Goal: Task Accomplishment & Management: Complete application form

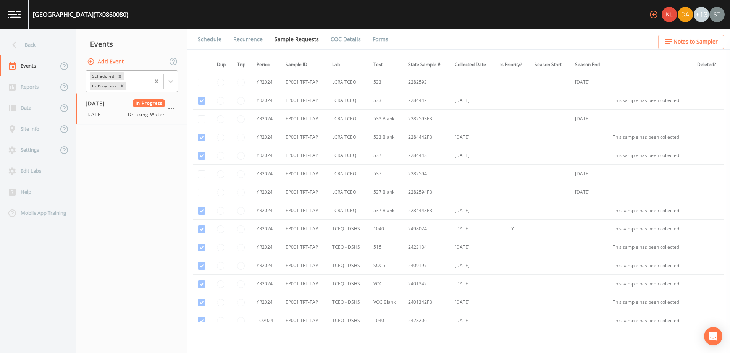
scroll to position [226, 0]
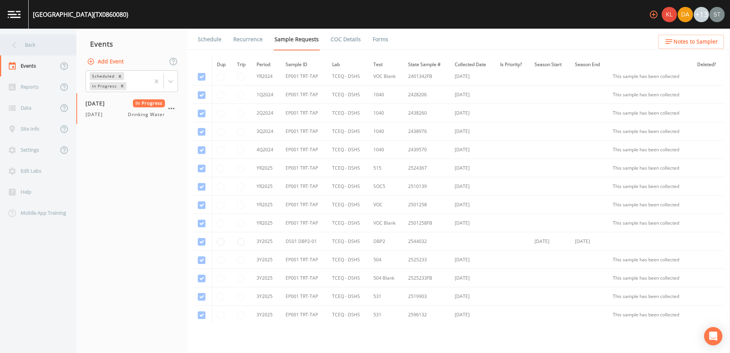
click at [15, 42] on icon at bounding box center [14, 44] width 13 height 13
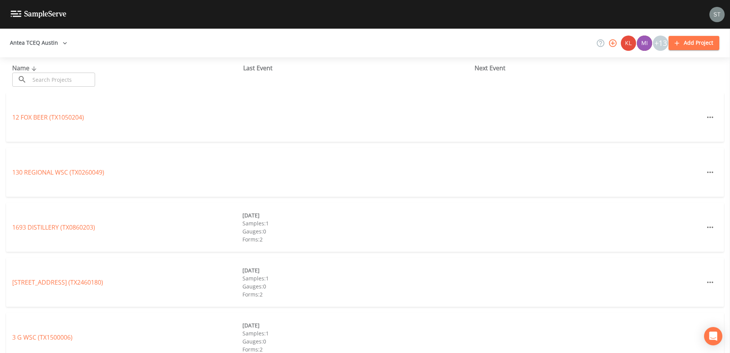
click at [63, 40] on icon "button" at bounding box center [65, 43] width 8 height 8
drag, startPoint x: 223, startPoint y: 115, endPoint x: 108, endPoint y: 86, distance: 117.9
click at [222, 352] on div at bounding box center [365, 353] width 730 height 0
click at [85, 74] on input "text" at bounding box center [62, 80] width 65 height 14
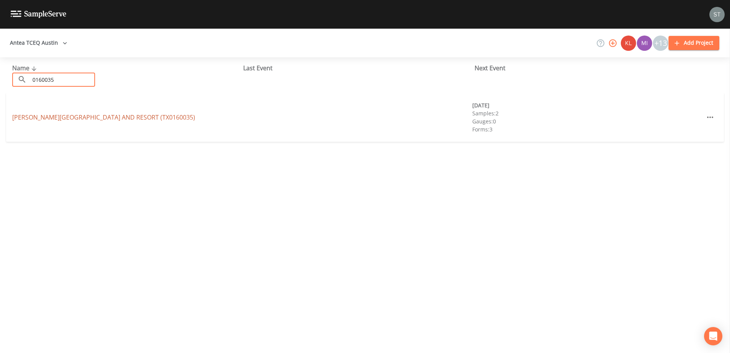
type input "0160035"
click at [61, 118] on link "[PERSON_NAME][GEOGRAPHIC_DATA] AND RESORT (TX0160035)" at bounding box center [103, 117] width 183 height 8
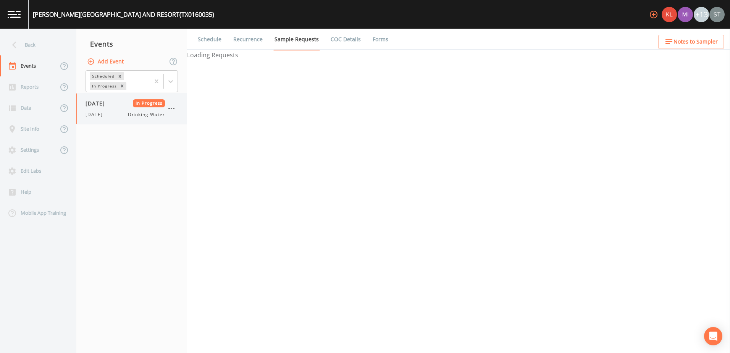
click at [108, 111] on div "[DATE] Drinking Water" at bounding box center [125, 114] width 79 height 7
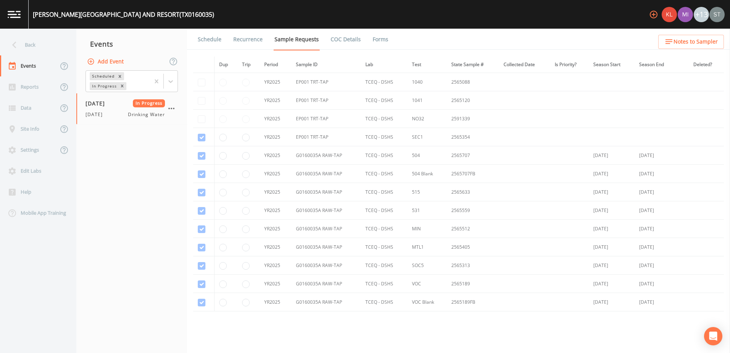
click at [91, 62] on icon "button" at bounding box center [91, 62] width 8 height 8
type input "[DATE]"
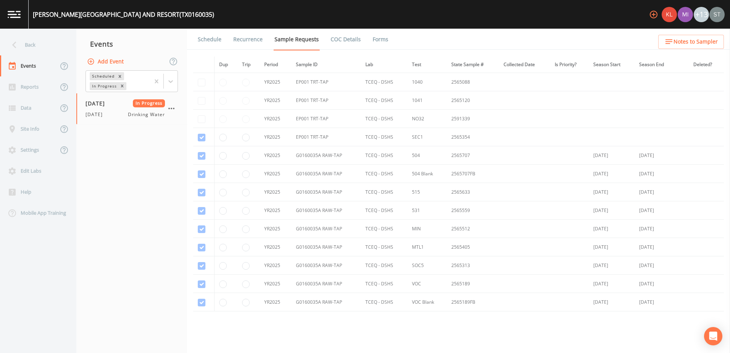
type input "15:00"
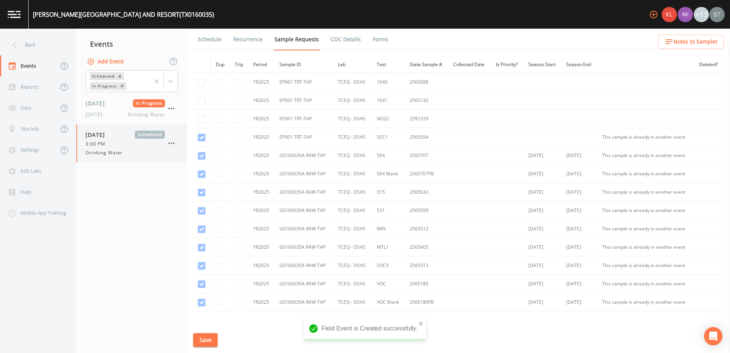
click at [93, 146] on span "3:00 PM" at bounding box center [98, 143] width 24 height 7
click at [171, 142] on icon "button" at bounding box center [171, 143] width 9 height 9
drag, startPoint x: 122, startPoint y: 199, endPoint x: 116, endPoint y: 163, distance: 37.2
click at [123, 352] on div at bounding box center [365, 353] width 730 height 0
click at [107, 138] on span "[DATE]" at bounding box center [98, 135] width 25 height 8
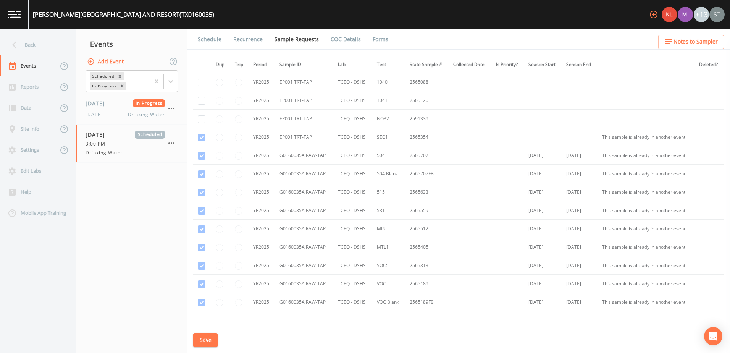
click at [215, 38] on link "Schedule" at bounding box center [210, 39] width 26 height 21
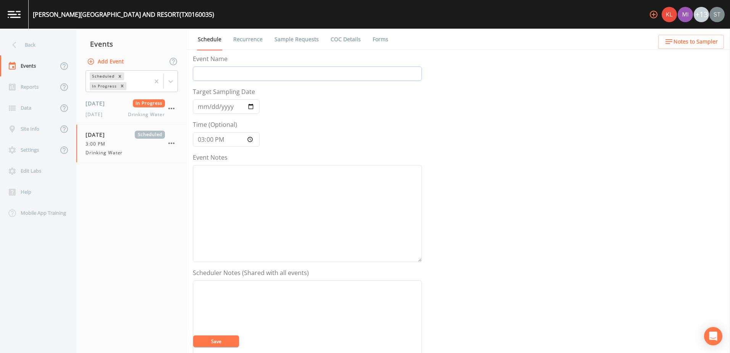
click at [244, 70] on input "Event Name" at bounding box center [307, 73] width 229 height 15
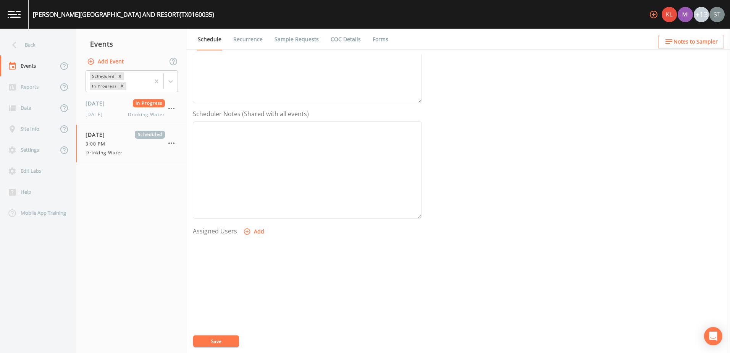
scroll to position [186, 0]
type input "no32"
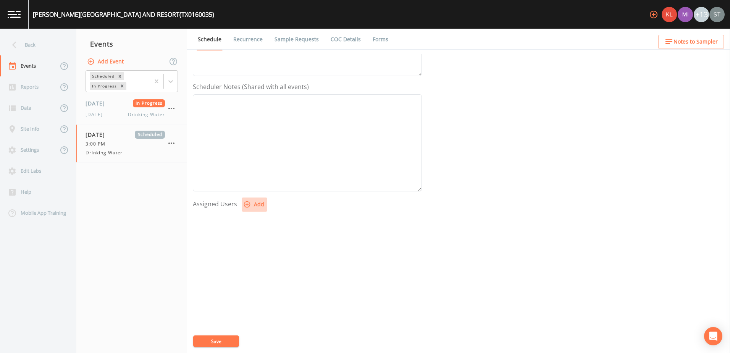
click at [248, 204] on icon "button" at bounding box center [247, 204] width 8 height 8
select select "cc3a99b6-42a3-44aa-bed9-88599eb009c7"
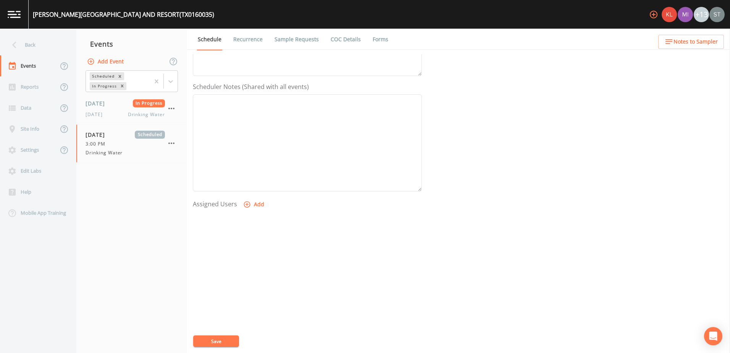
select select
click at [221, 346] on button "Save" at bounding box center [216, 340] width 46 height 11
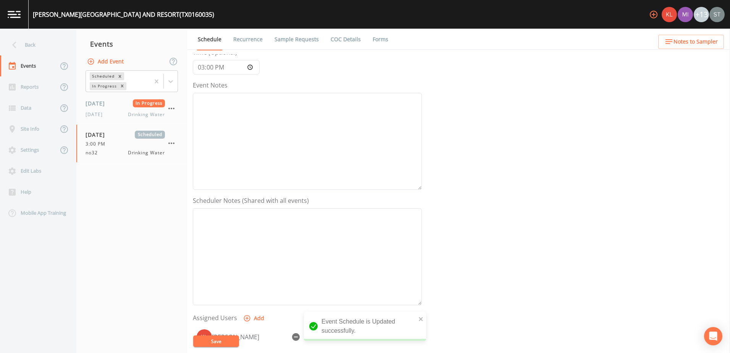
scroll to position [71, 0]
click at [252, 40] on link "Recurrence" at bounding box center [248, 39] width 32 height 21
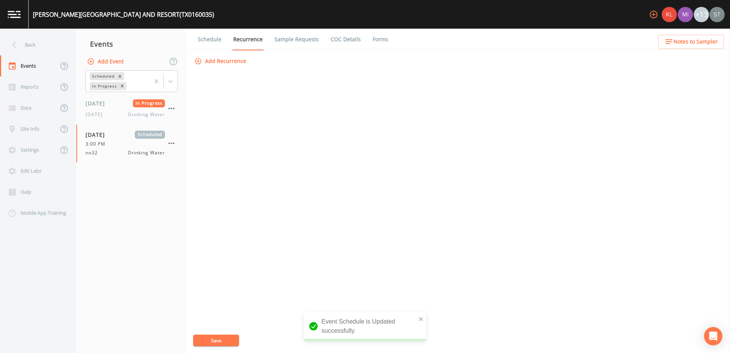
click at [286, 40] on link "Sample Requests" at bounding box center [296, 39] width 47 height 21
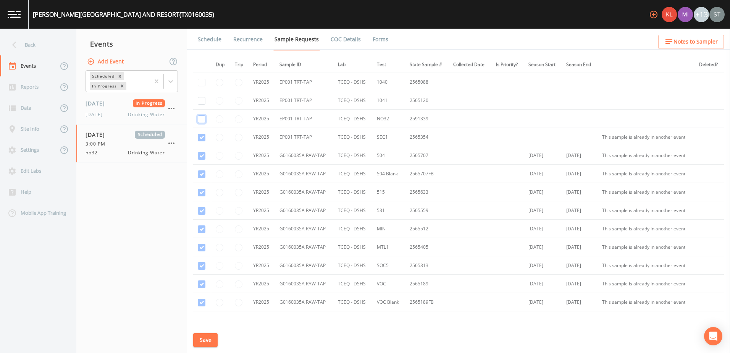
click at [198, 115] on input "checkbox" at bounding box center [202, 119] width 8 height 8
checkbox input "true"
click at [203, 340] on button "Save" at bounding box center [205, 340] width 24 height 14
click at [173, 145] on icon "button" at bounding box center [171, 143] width 9 height 9
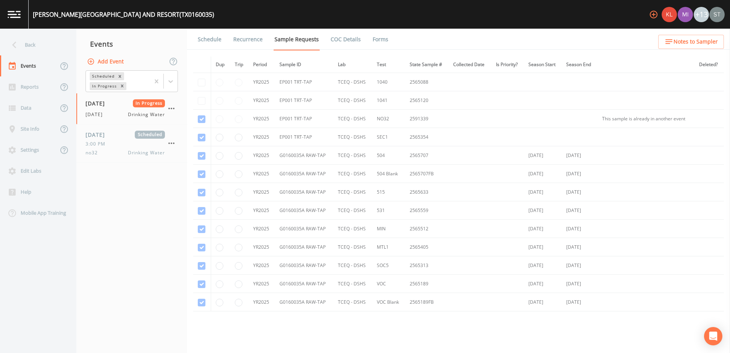
click at [105, 220] on nav "Events Add Event Scheduled In Progress [DATE] In Progress [DATE] Drinking Water…" at bounding box center [131, 191] width 111 height 324
click at [131, 182] on nav "Events Add Event Scheduled In Progress [DATE] In Progress [DATE] Drinking Water" at bounding box center [131, 191] width 111 height 324
